Goal: Information Seeking & Learning: Check status

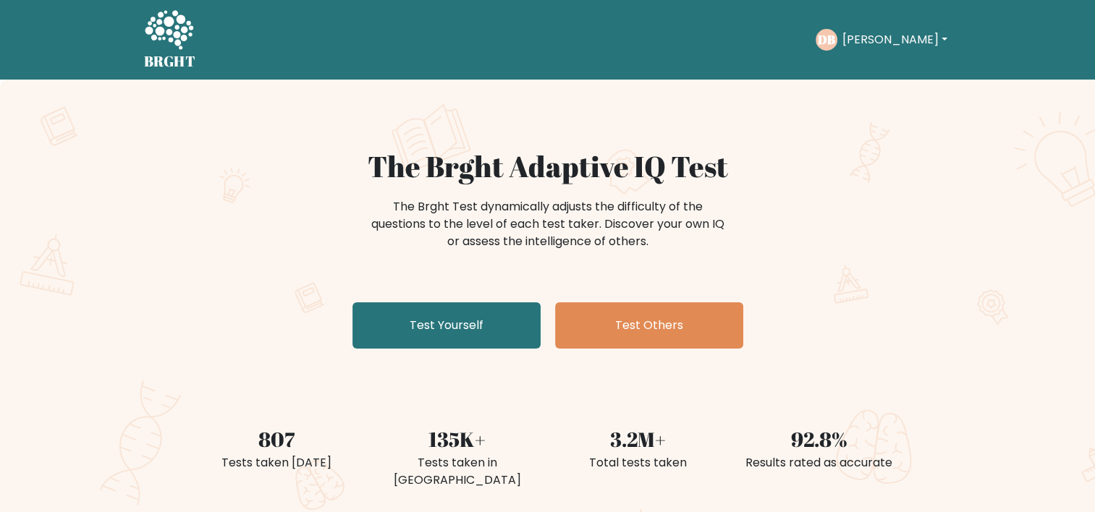
click at [835, 39] on text "DB" at bounding box center [826, 39] width 17 height 17
click at [869, 32] on button "[PERSON_NAME]" at bounding box center [894, 39] width 114 height 19
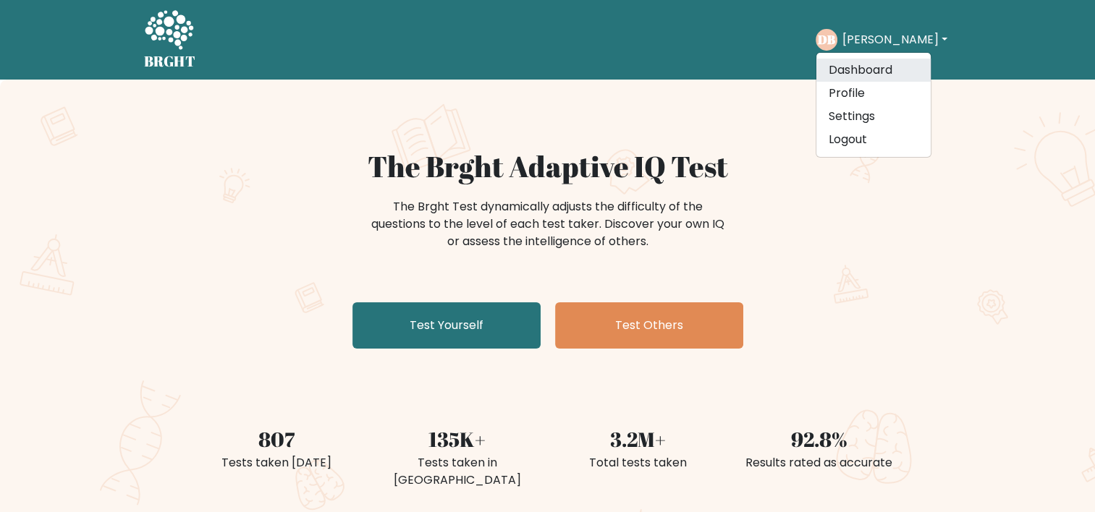
click at [864, 68] on link "Dashboard" at bounding box center [873, 70] width 114 height 23
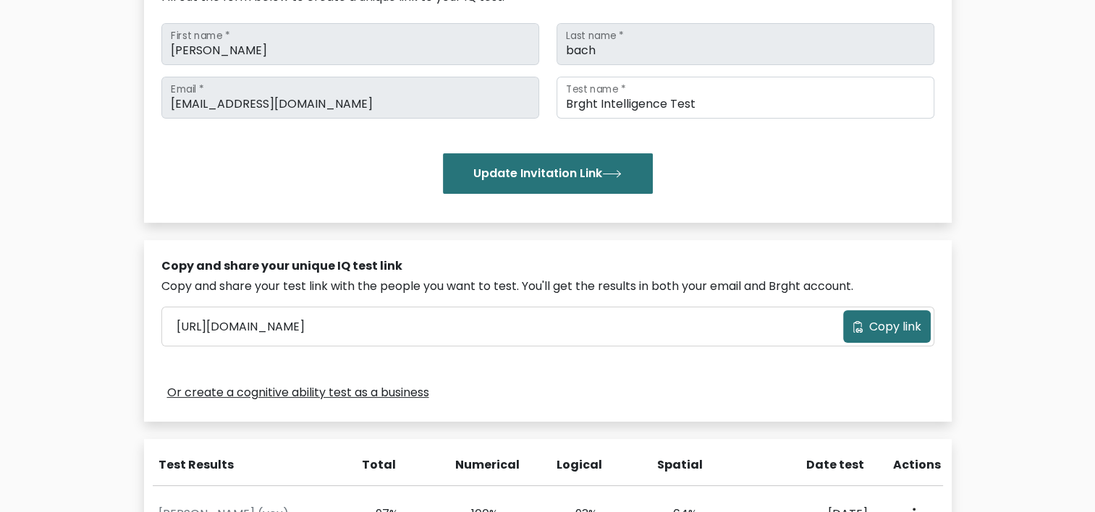
scroll to position [434, 0]
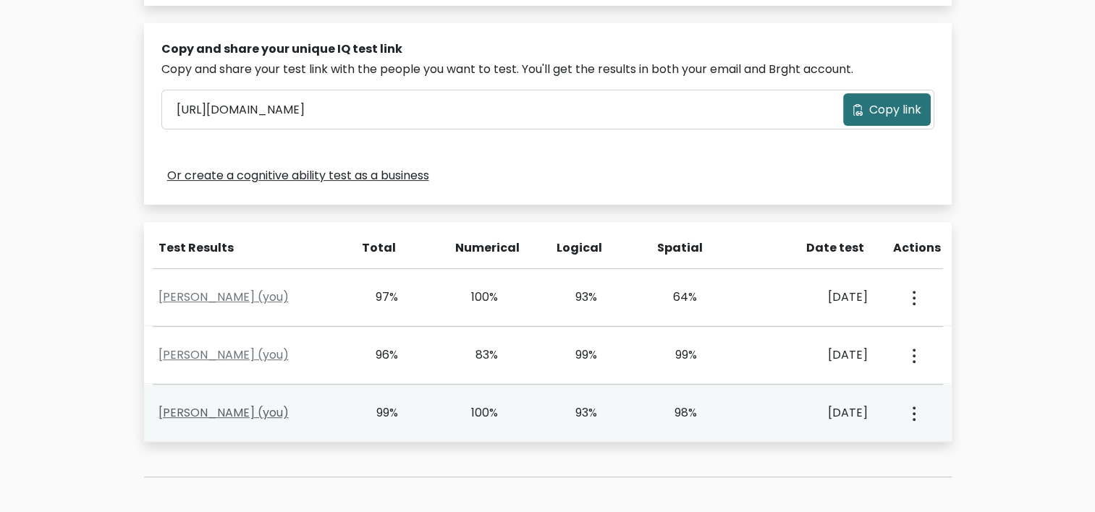
click at [208, 417] on link "Duy Bach (you)" at bounding box center [224, 413] width 130 height 17
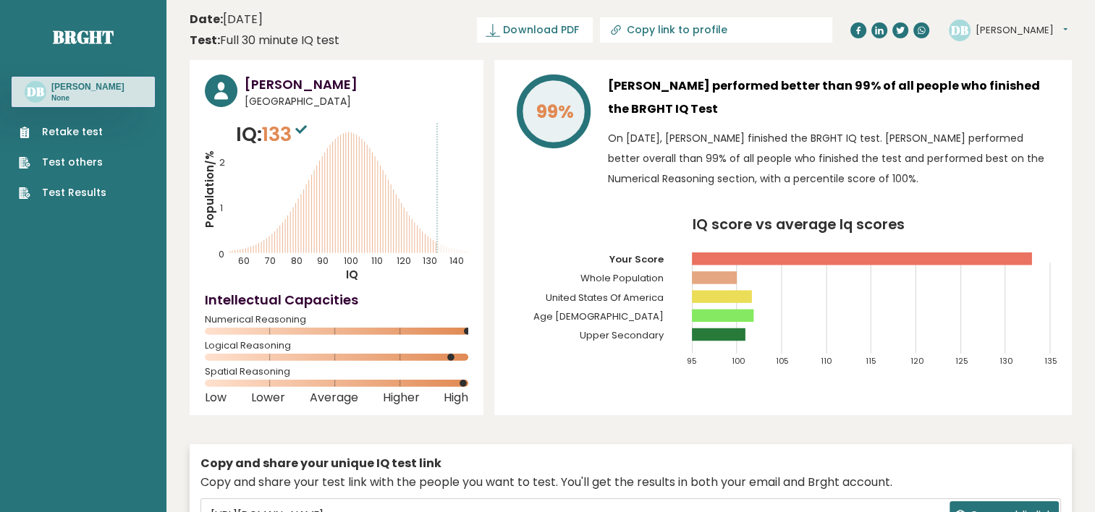
drag, startPoint x: 579, startPoint y: 188, endPoint x: 521, endPoint y: 185, distance: 58.0
click at [521, 185] on div "99%" at bounding box center [553, 136] width 87 height 122
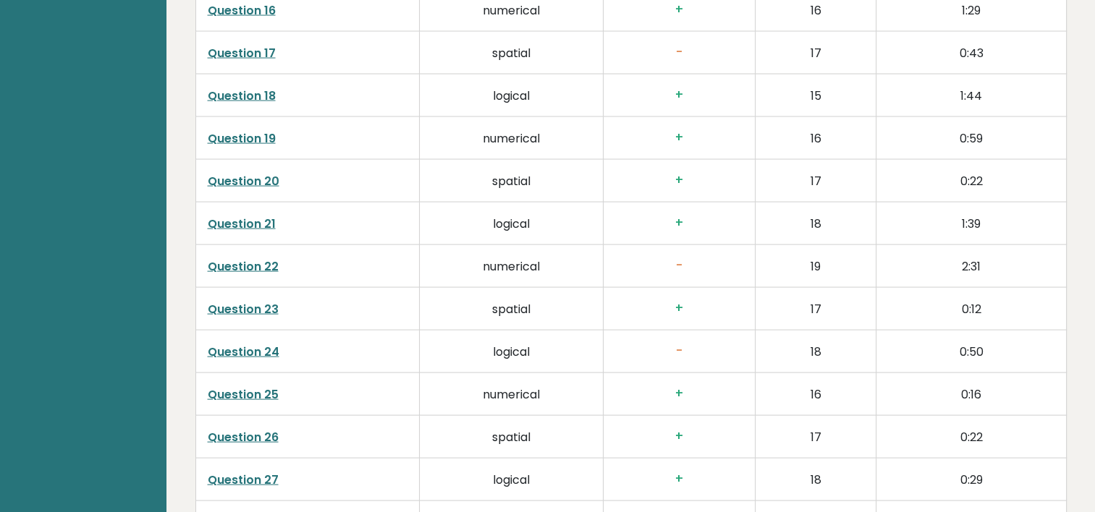
scroll to position [3112, 0]
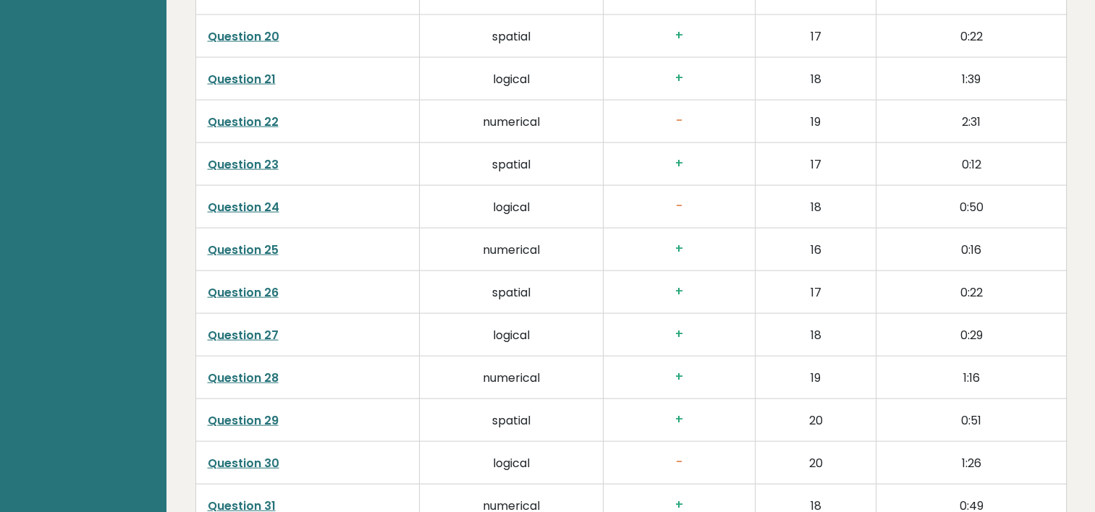
click at [271, 206] on link "Question 24" at bounding box center [244, 207] width 72 height 17
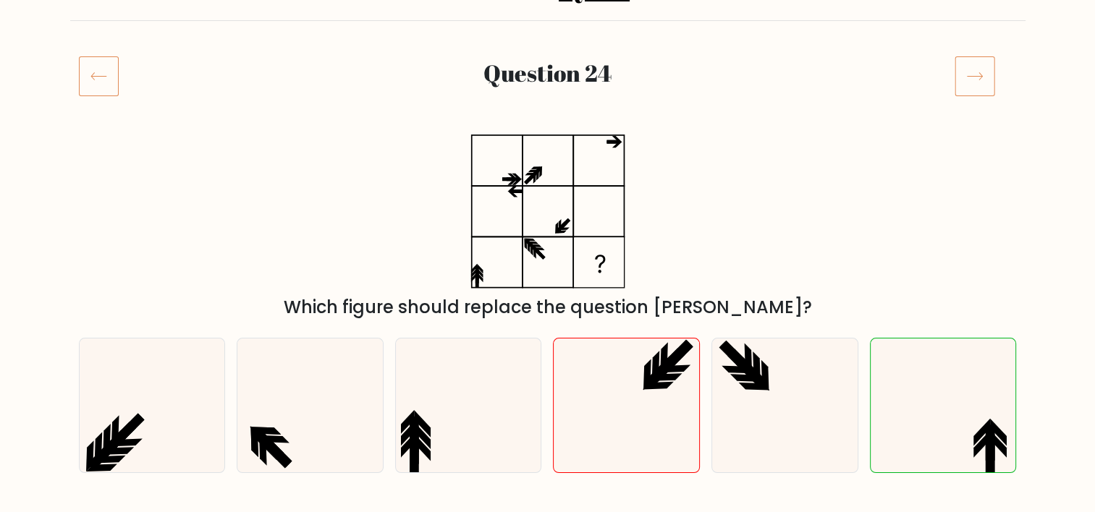
scroll to position [217, 0]
